Goal: Task Accomplishment & Management: Complete application form

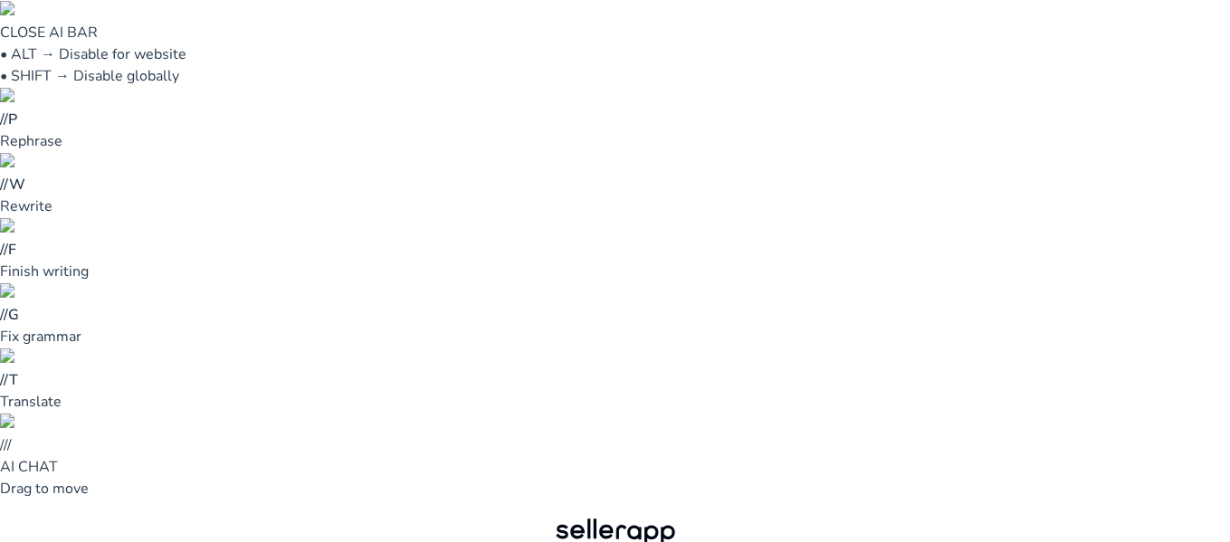
type input "**********"
drag, startPoint x: 0, startPoint y: 0, endPoint x: 907, endPoint y: 49, distance: 908.5
